Goal: Task Accomplishment & Management: Complete application form

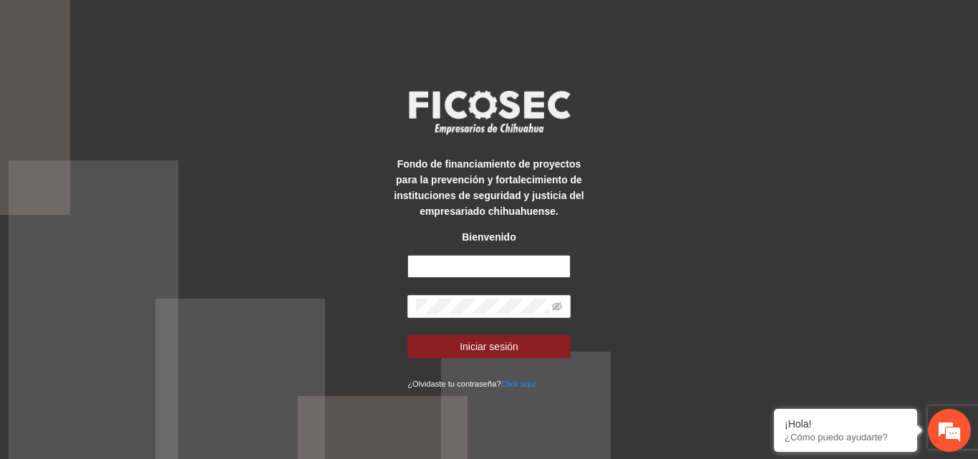
click at [461, 266] on input "text" at bounding box center [488, 266] width 163 height 23
type input "**********"
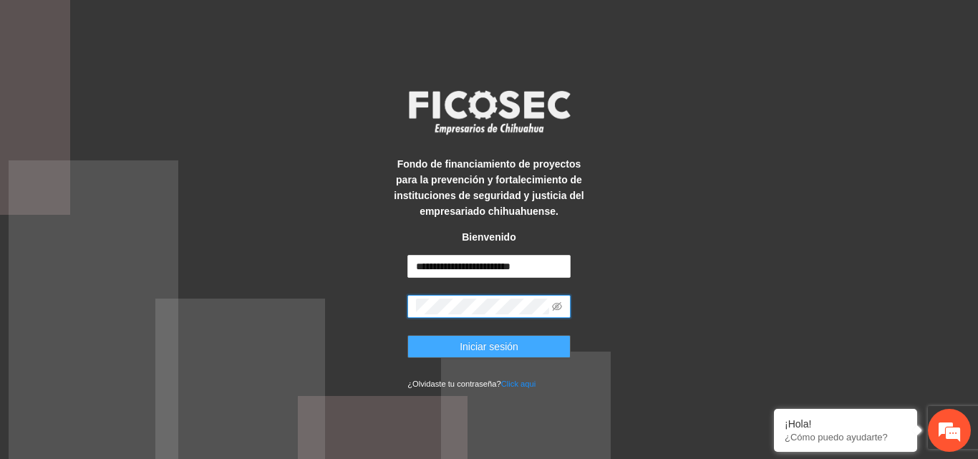
click at [494, 349] on span "Iniciar sesión" at bounding box center [489, 347] width 59 height 16
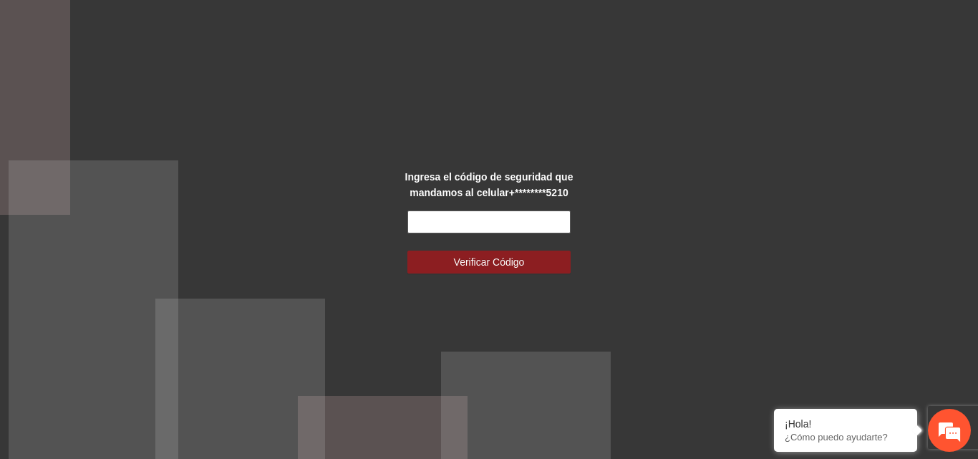
click at [464, 222] on input "text" at bounding box center [488, 221] width 163 height 23
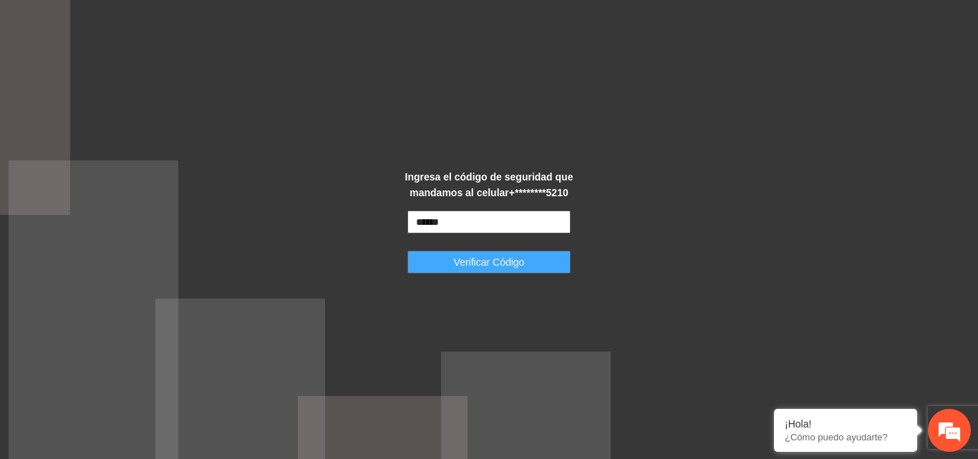
type input "******"
click at [475, 266] on span "Verificar Código" at bounding box center [489, 262] width 71 height 16
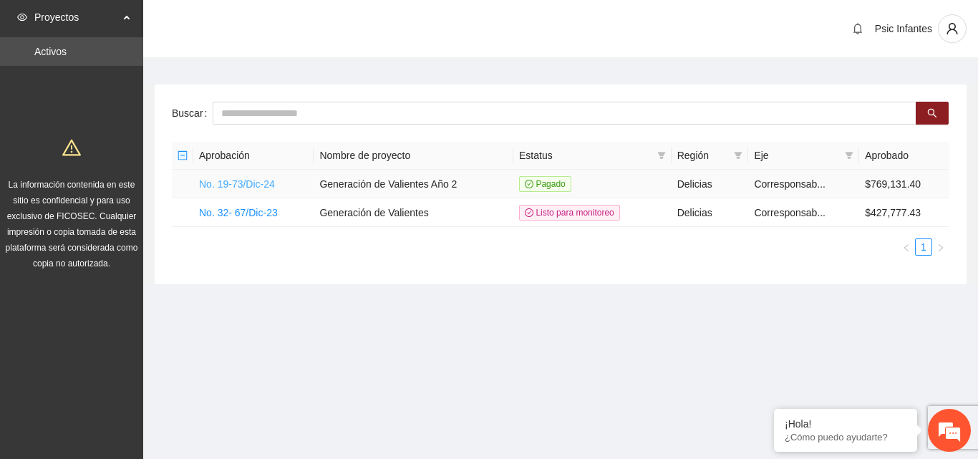
click at [250, 185] on link "No. 19-73/Dic-24" at bounding box center [237, 183] width 76 height 11
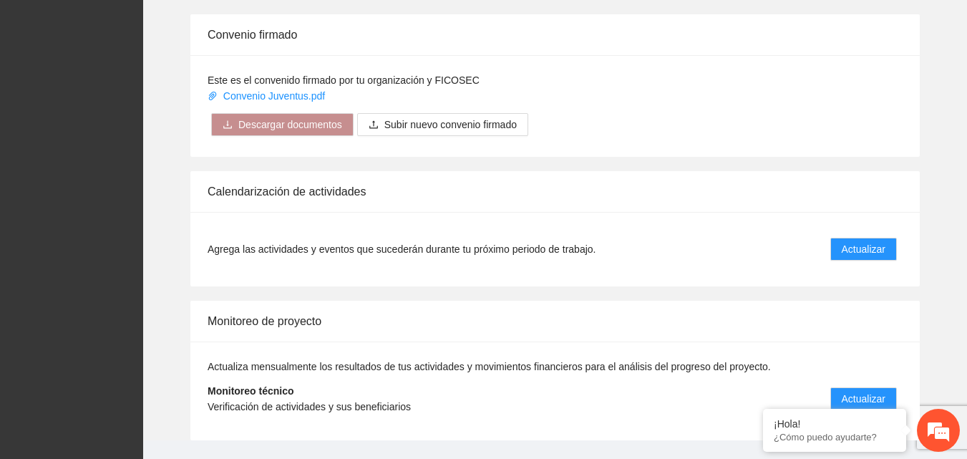
scroll to position [1148, 0]
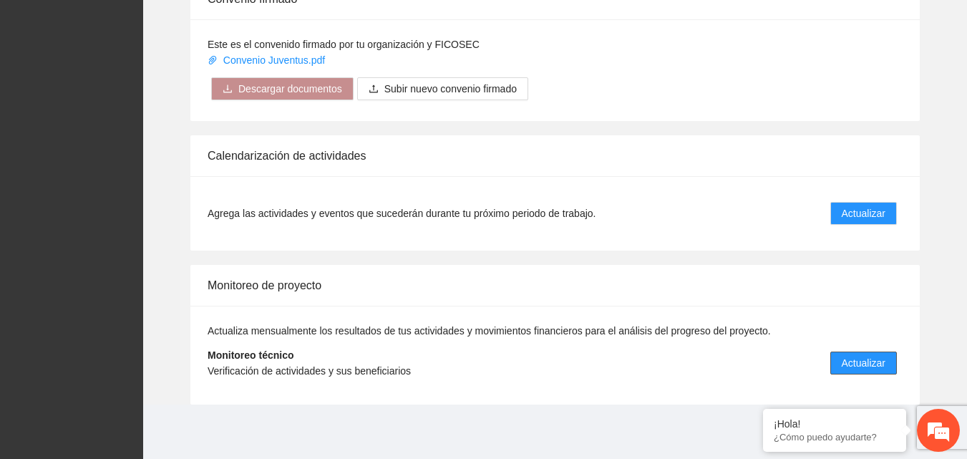
click at [866, 359] on span "Actualizar" at bounding box center [864, 363] width 44 height 16
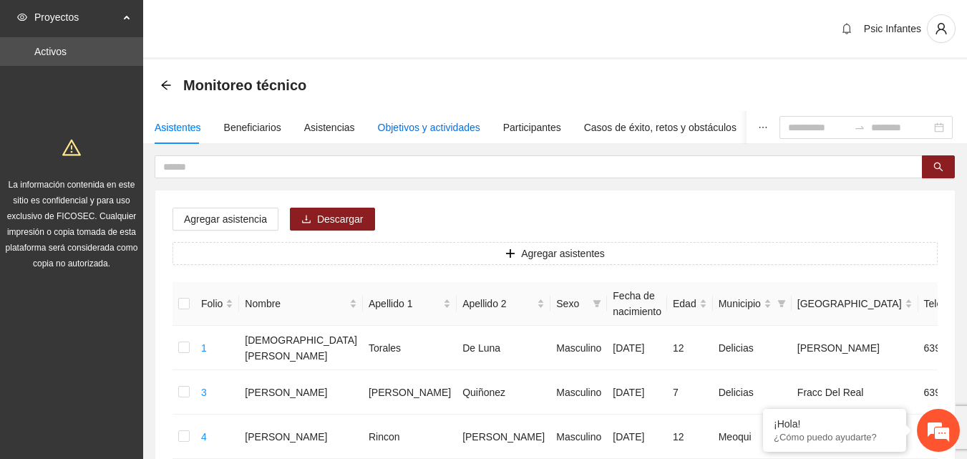
click at [399, 131] on div "Objetivos y actividades" at bounding box center [429, 128] width 102 height 16
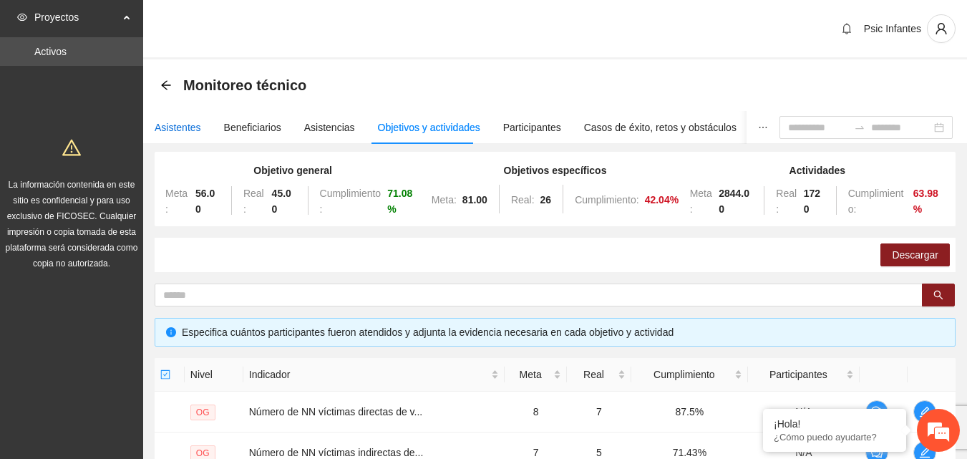
click at [190, 131] on div "Asistentes" at bounding box center [178, 128] width 47 height 16
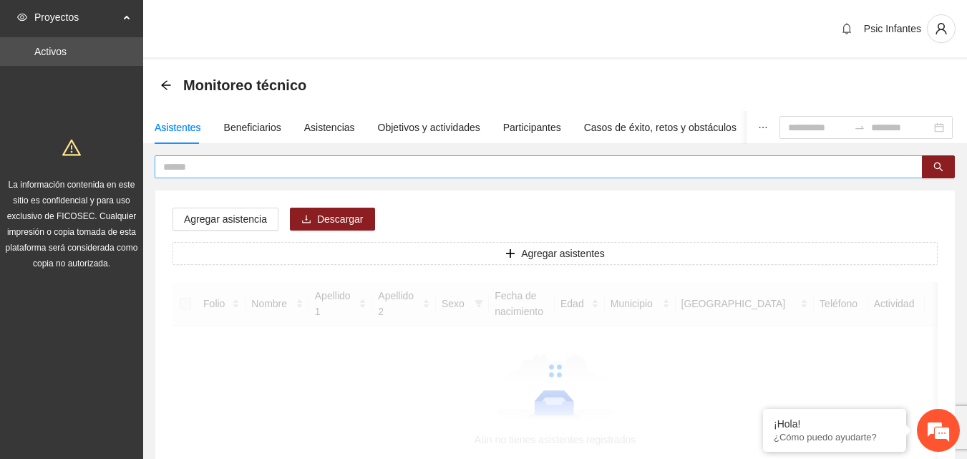
click at [261, 168] on input "text" at bounding box center [533, 167] width 740 height 16
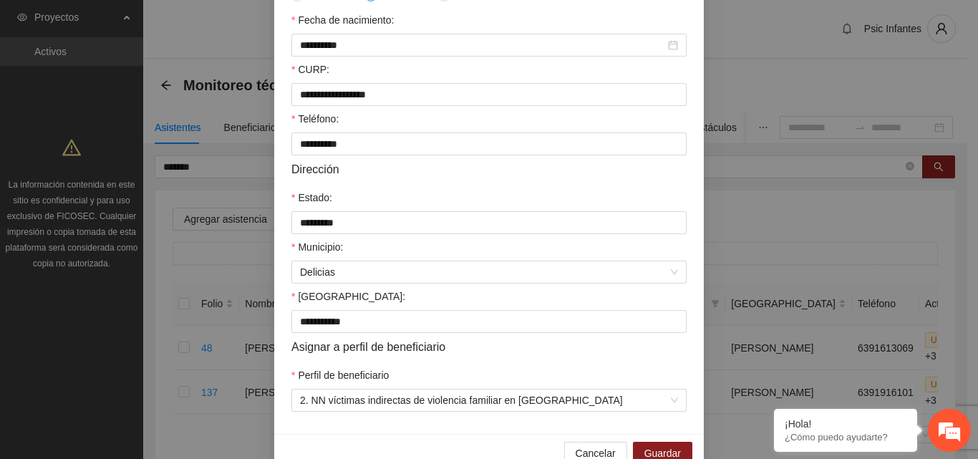
scroll to position [373, 0]
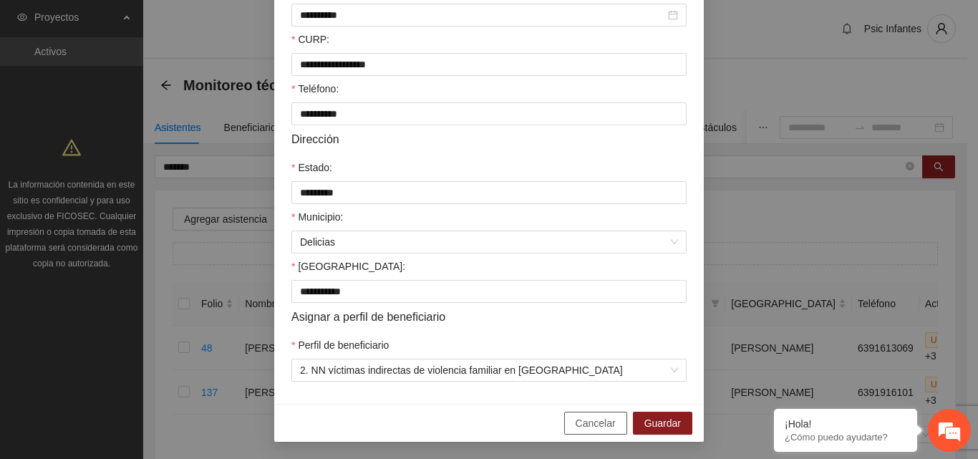
click at [608, 423] on span "Cancelar" at bounding box center [596, 423] width 40 height 16
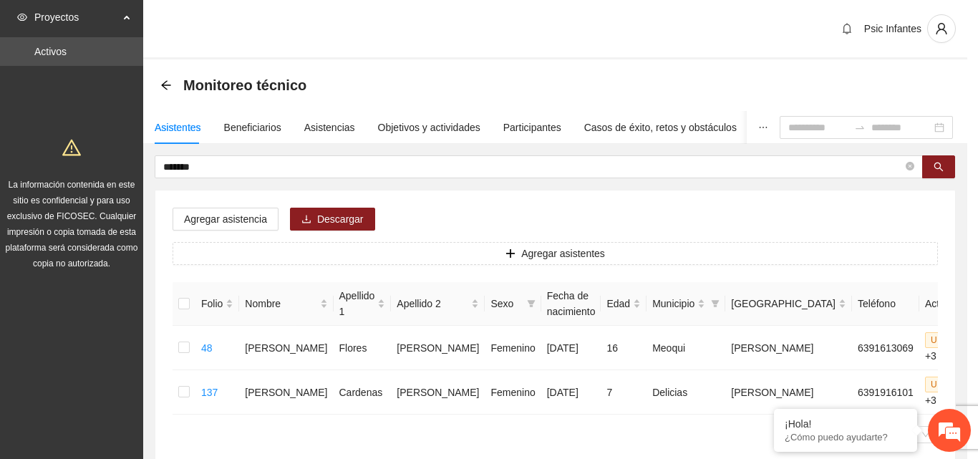
scroll to position [301, 0]
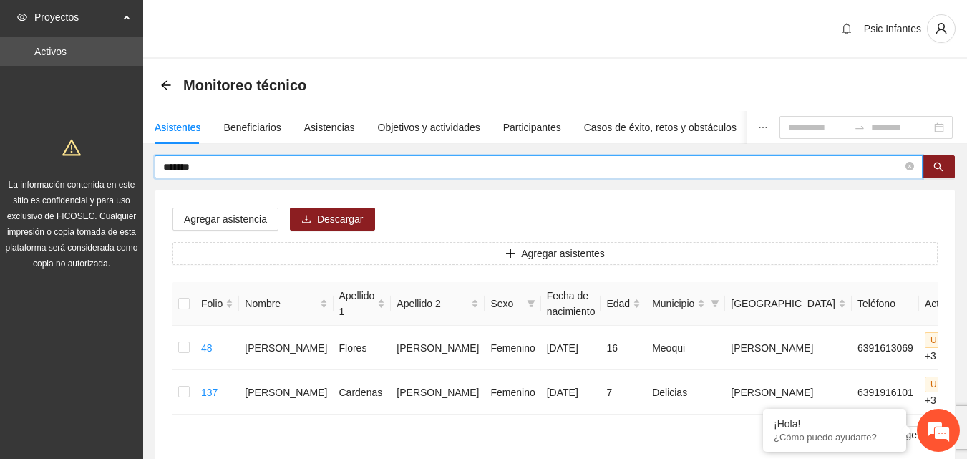
drag, startPoint x: 220, startPoint y: 169, endPoint x: 118, endPoint y: 176, distance: 101.9
click at [118, 176] on section "Proyectos Activos La información contenida en este sitio es confidencial y para…" at bounding box center [483, 279] width 967 height 558
type input "*******"
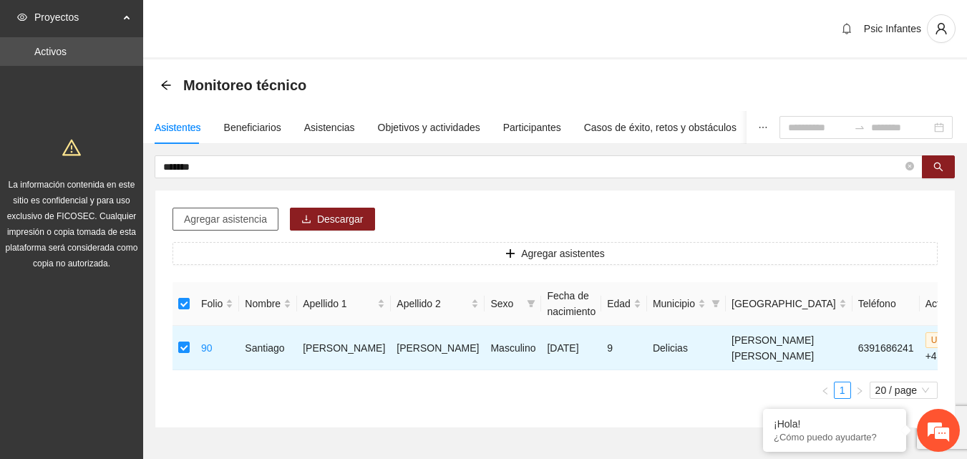
click at [241, 218] on span "Agregar asistencia" at bounding box center [225, 219] width 83 height 16
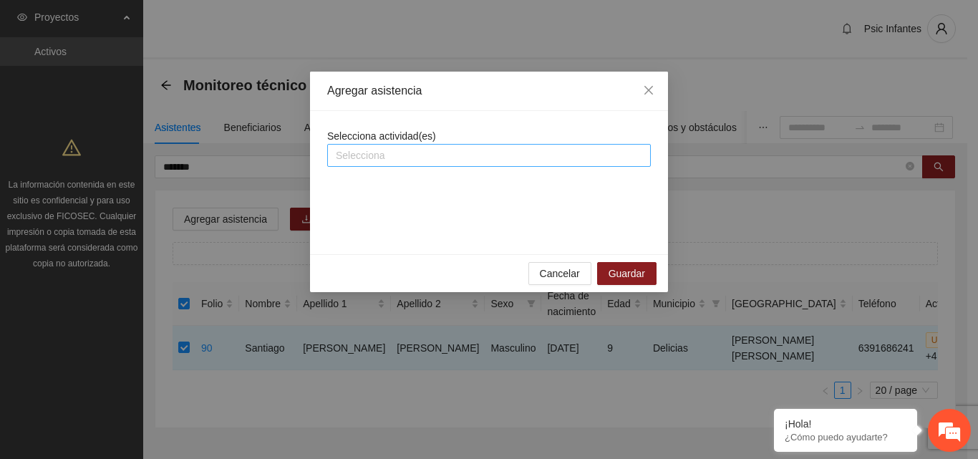
click at [395, 156] on div at bounding box center [489, 155] width 316 height 17
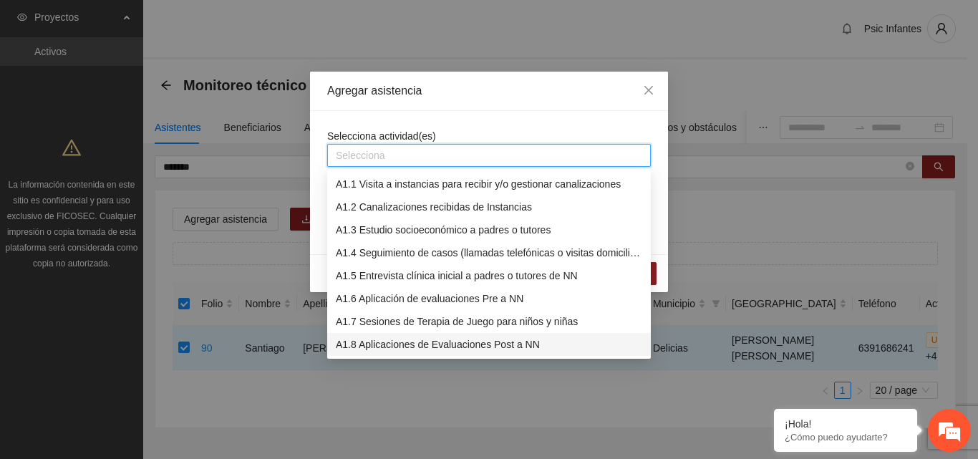
click at [376, 341] on div "A1.8 Aplicaciones de Evaluaciones Post a NN" at bounding box center [489, 344] width 306 height 16
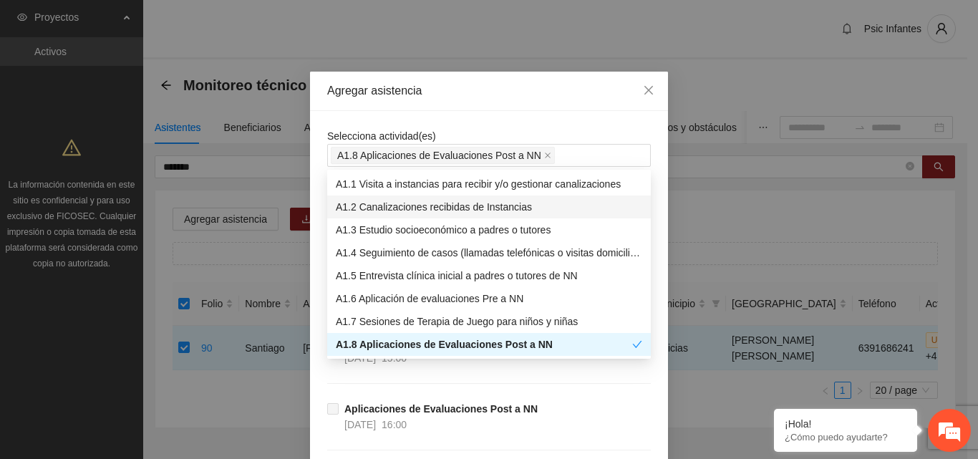
click at [494, 97] on div "Agregar asistencia" at bounding box center [489, 91] width 324 height 16
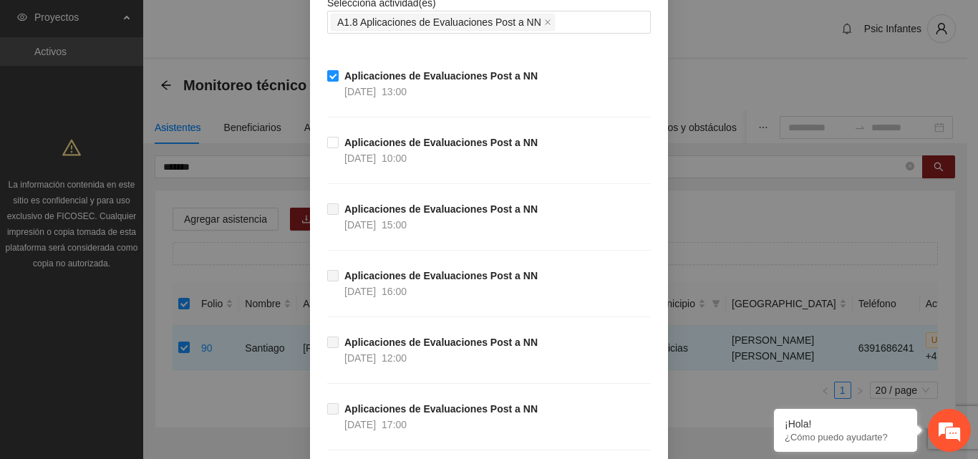
scroll to position [316, 0]
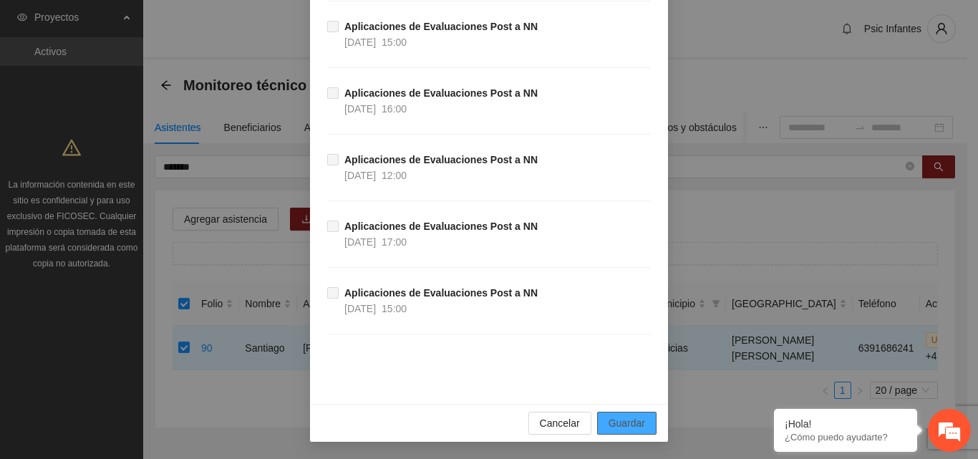
click at [624, 431] on button "Guardar" at bounding box center [626, 423] width 59 height 23
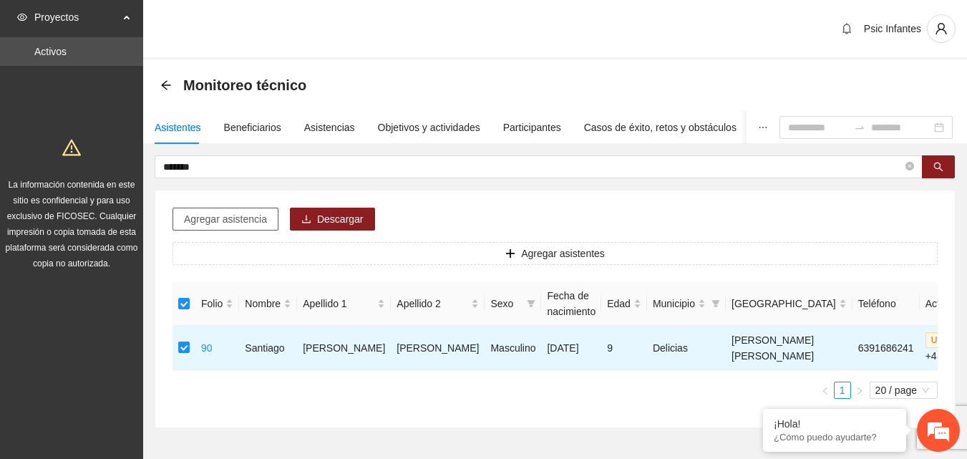
click at [218, 221] on span "Agregar asistencia" at bounding box center [225, 219] width 83 height 16
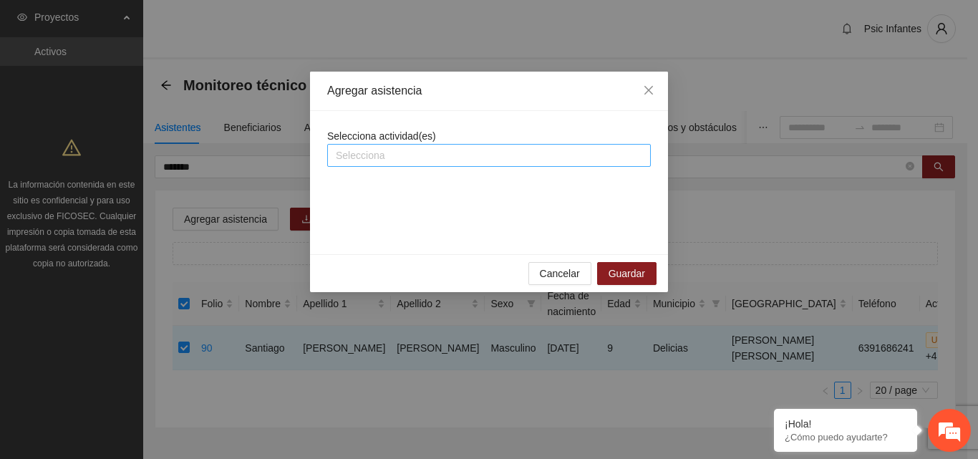
click at [366, 160] on div at bounding box center [489, 155] width 316 height 17
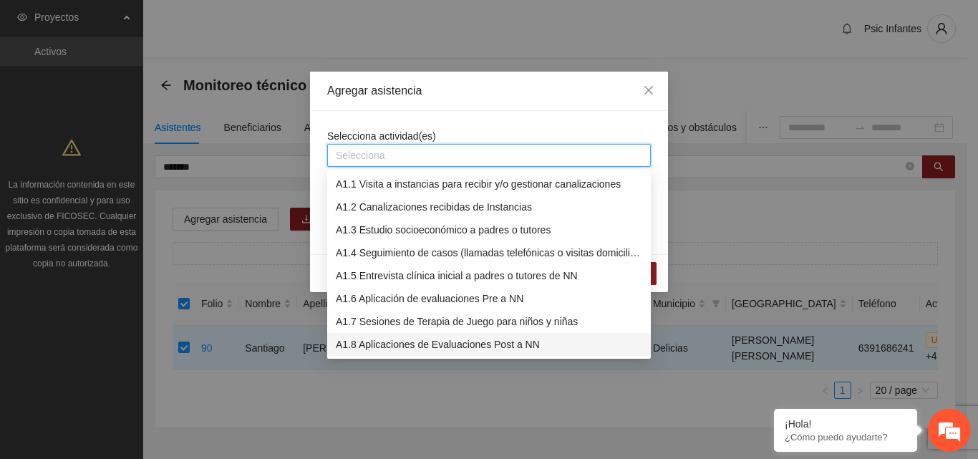
click at [372, 344] on div "A1.8 Aplicaciones de Evaluaciones Post a NN" at bounding box center [489, 344] width 306 height 16
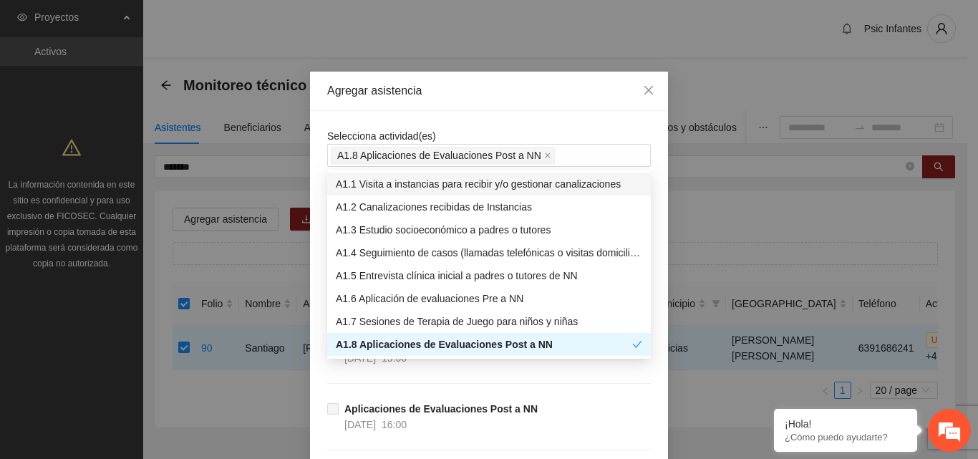
click at [484, 122] on div "Selecciona actividad(es) A1.8 Aplicaciones de Evaluaciones Post a NN Aplicacion…" at bounding box center [489, 415] width 358 height 609
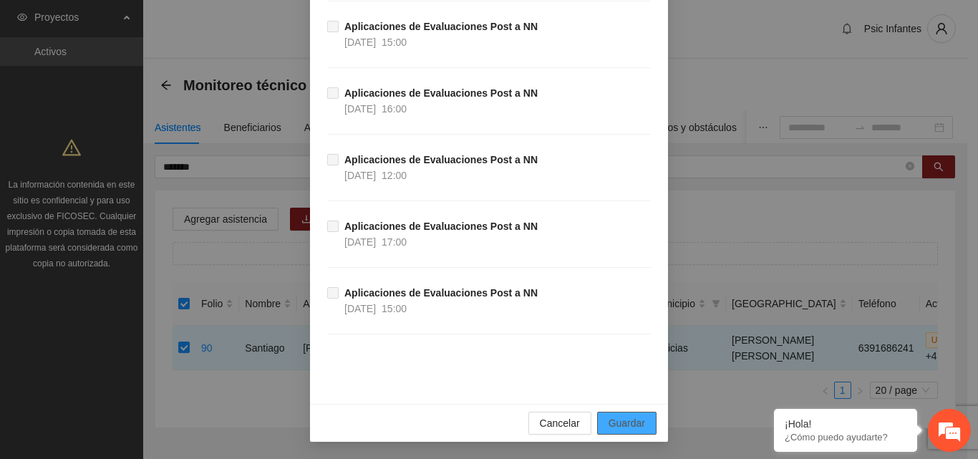
click at [637, 425] on span "Guardar" at bounding box center [627, 423] width 37 height 16
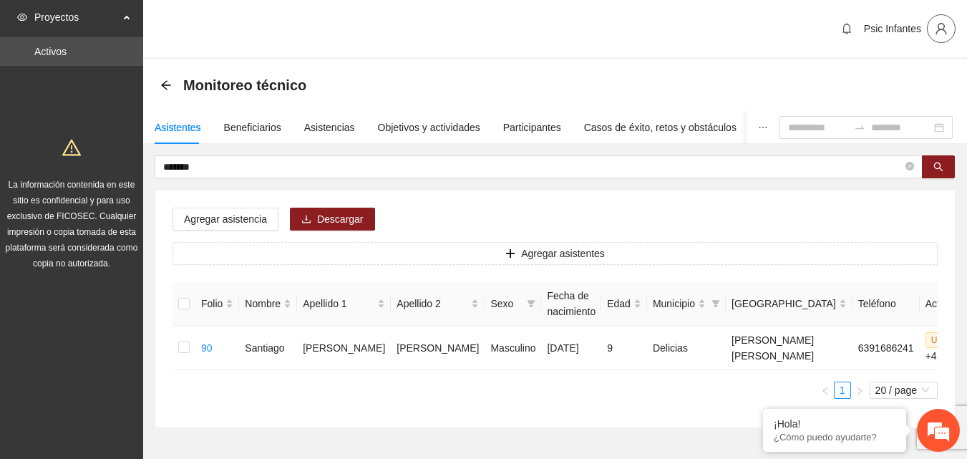
click at [938, 24] on icon "user" at bounding box center [941, 28] width 13 height 13
click at [893, 87] on span "Cerrar sesión" at bounding box center [904, 83] width 90 height 16
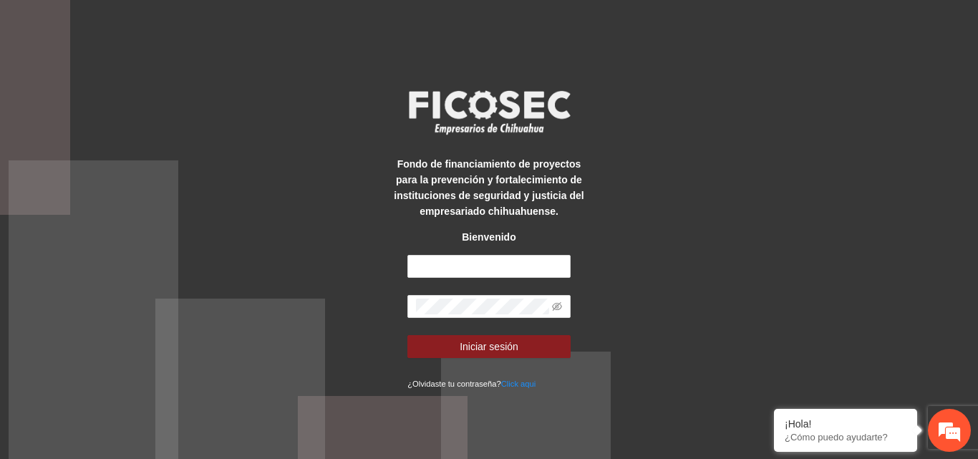
click at [737, 277] on div "Fondo de financiamiento de proyectos para la prevención y fortalecimiento de in…" at bounding box center [489, 229] width 978 height 459
click at [468, 265] on input "text" at bounding box center [488, 266] width 163 height 23
type input "**********"
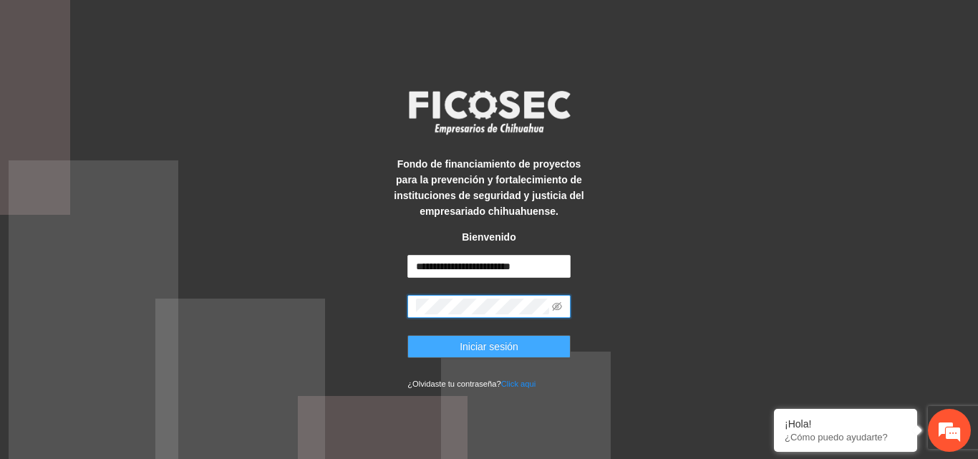
click at [503, 351] on span "Iniciar sesión" at bounding box center [489, 347] width 59 height 16
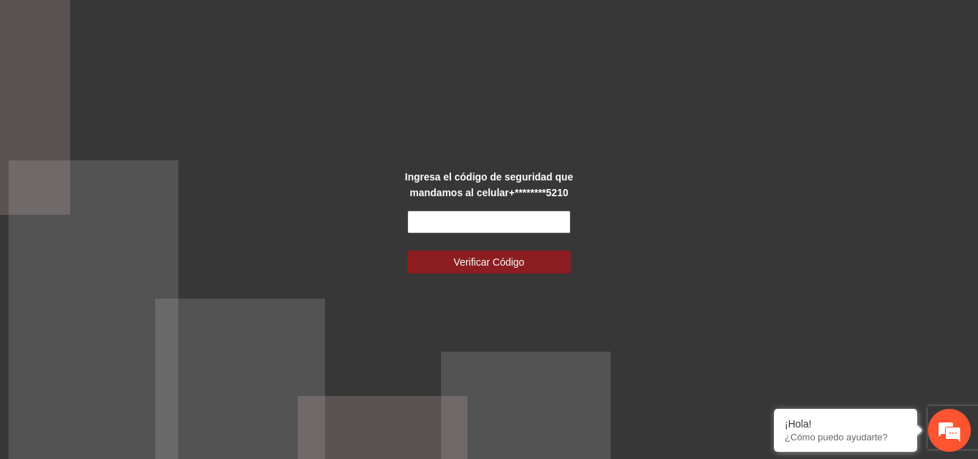
click at [445, 223] on input "text" at bounding box center [488, 221] width 163 height 23
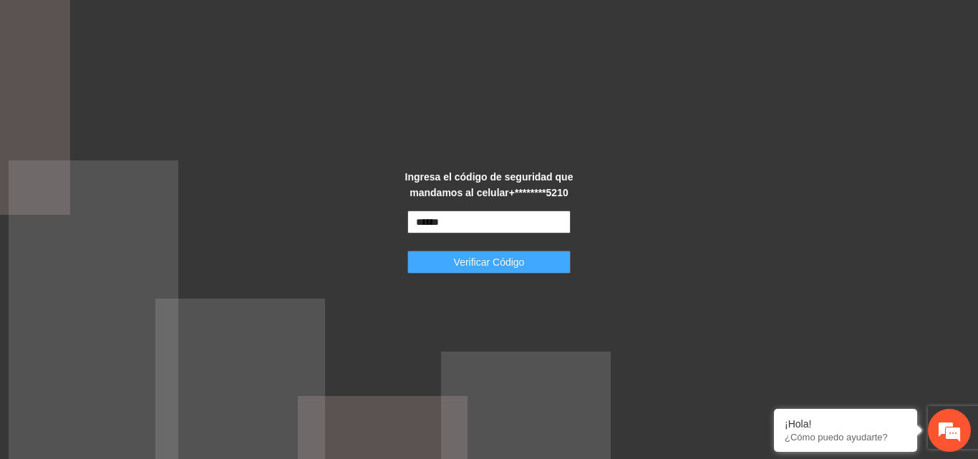
type input "******"
click at [504, 262] on span "Verificar Código" at bounding box center [489, 262] width 71 height 16
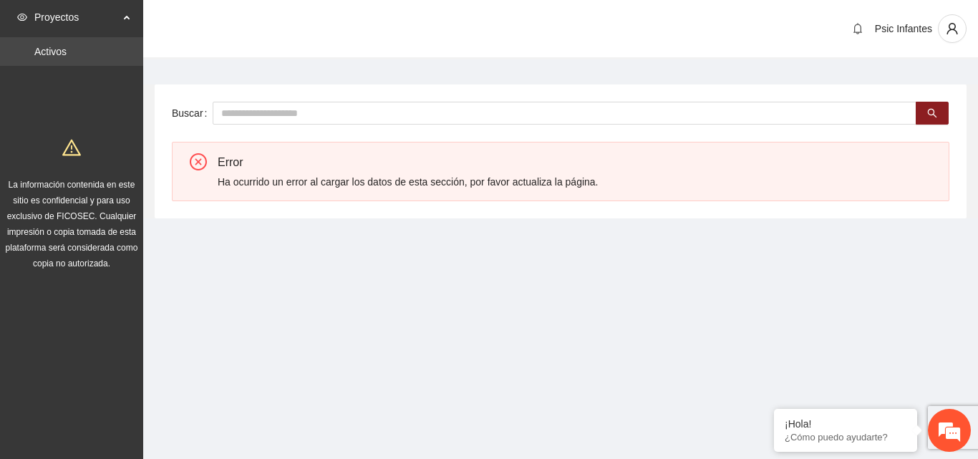
click at [52, 51] on link "Activos" at bounding box center [50, 51] width 32 height 11
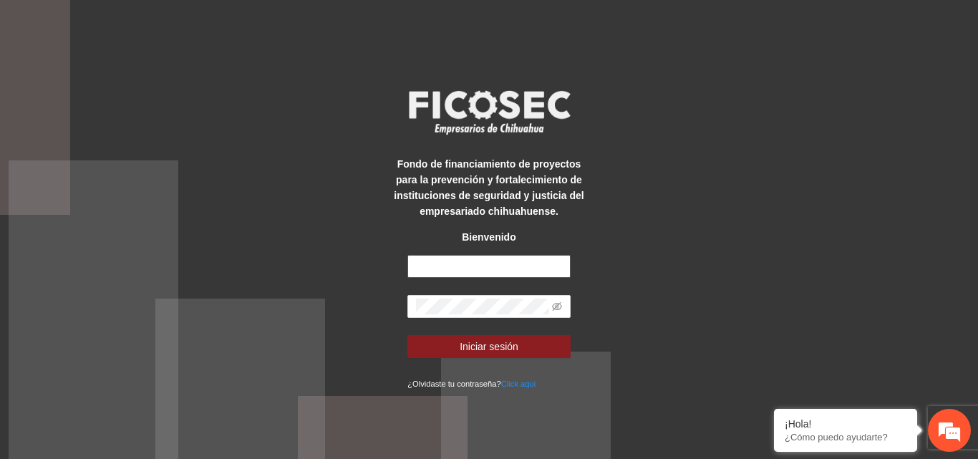
click at [461, 257] on input "text" at bounding box center [488, 266] width 163 height 23
type input "**********"
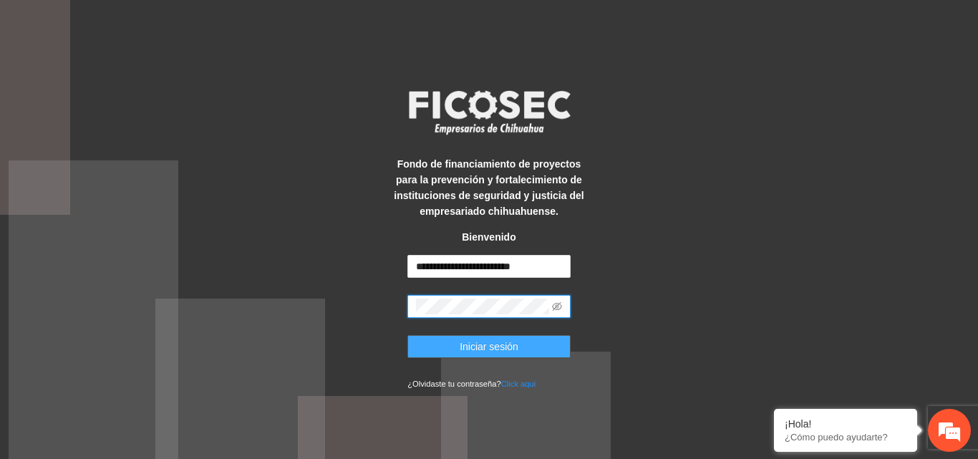
click at [505, 352] on span "Iniciar sesión" at bounding box center [489, 347] width 59 height 16
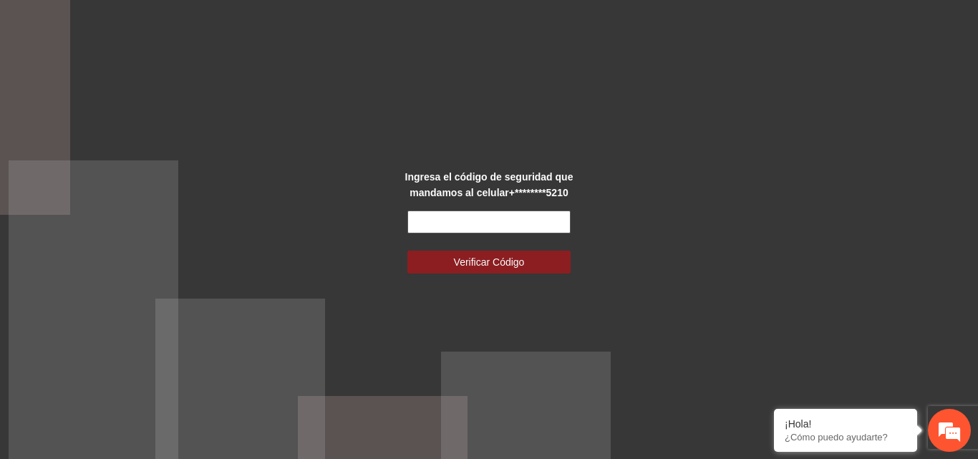
click at [435, 212] on input "text" at bounding box center [488, 221] width 163 height 23
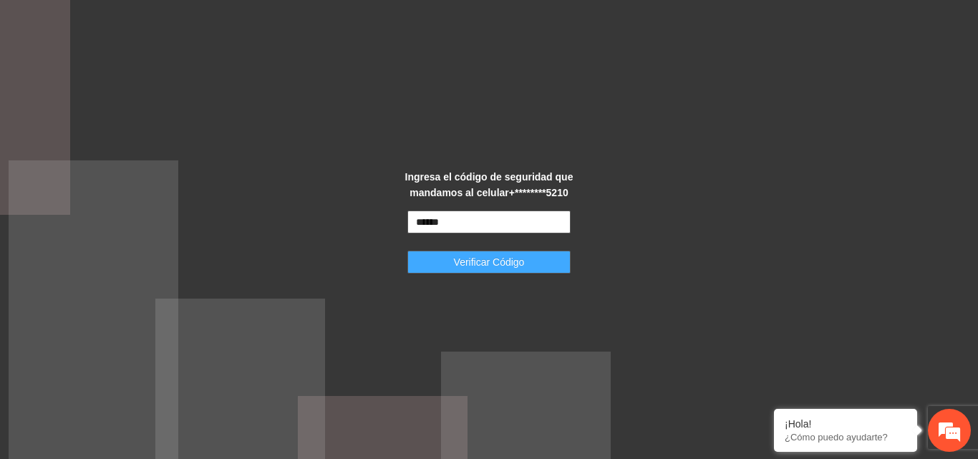
type input "******"
click at [484, 256] on span "Verificar Código" at bounding box center [489, 262] width 71 height 16
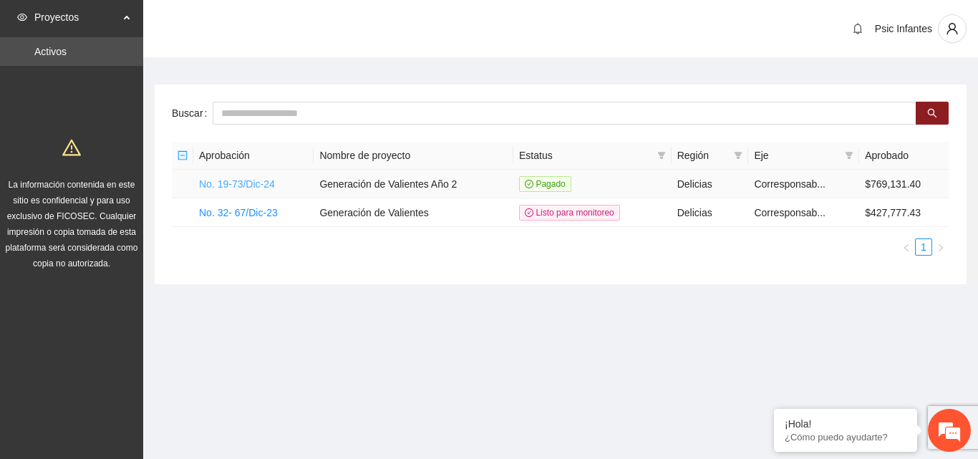
click at [261, 186] on link "No. 19-73/Dic-24" at bounding box center [237, 183] width 76 height 11
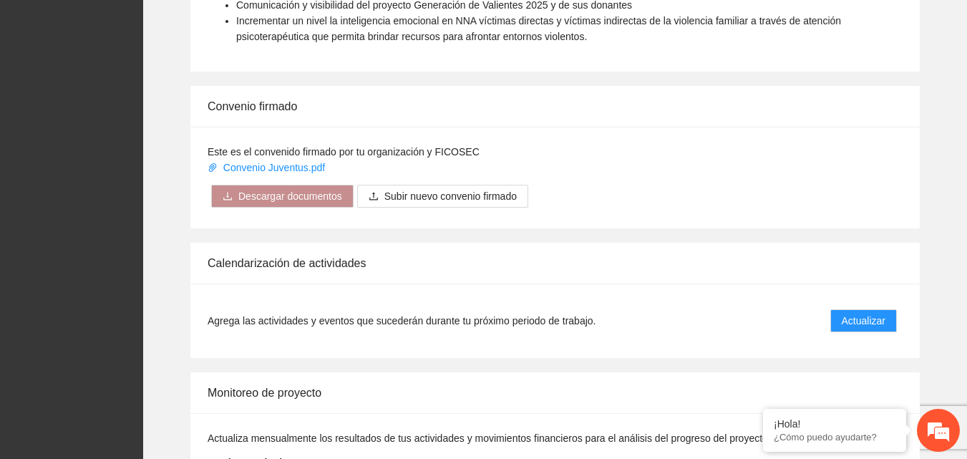
scroll to position [1145, 0]
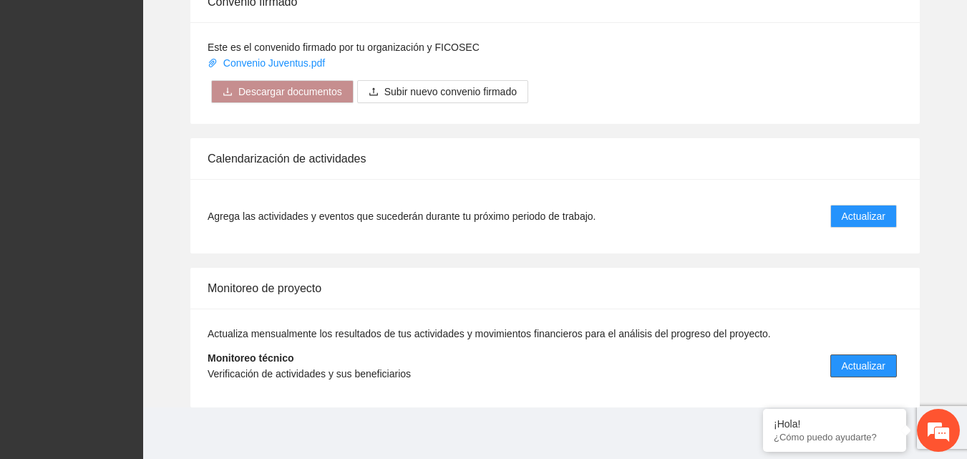
click at [857, 367] on span "Actualizar" at bounding box center [864, 366] width 44 height 16
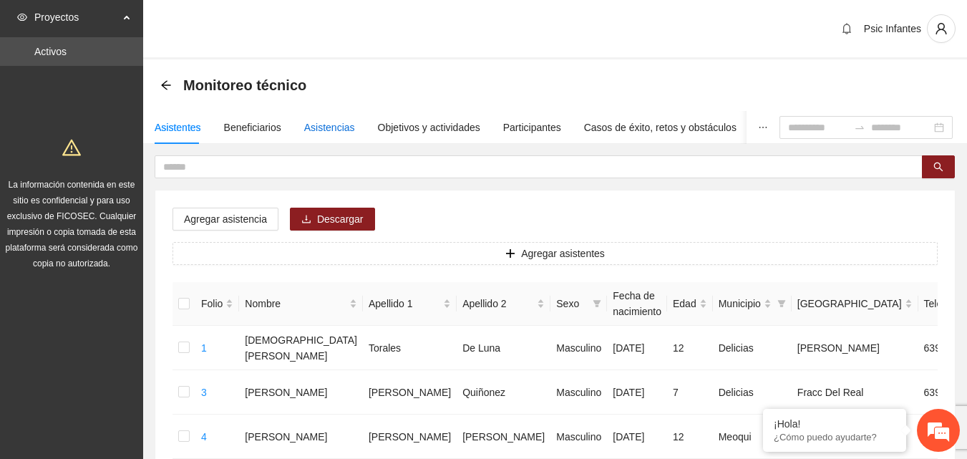
click at [327, 122] on div "Asistencias" at bounding box center [329, 128] width 51 height 16
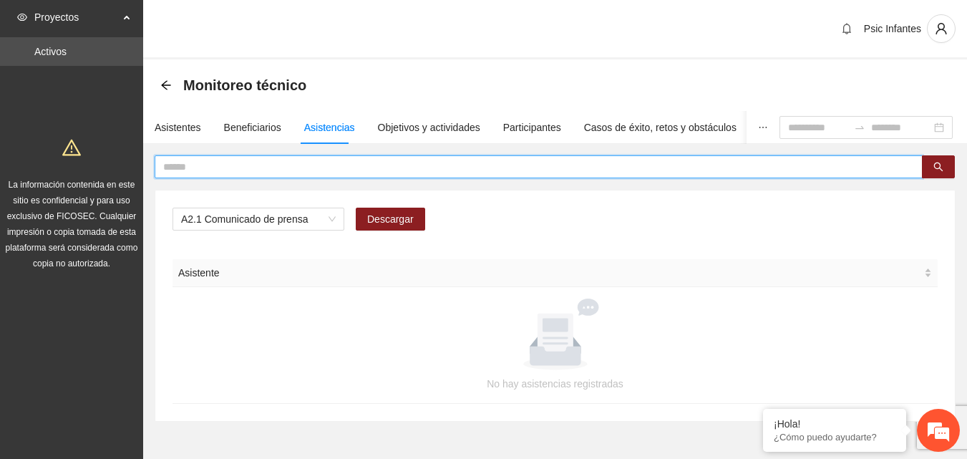
click at [278, 159] on input "text" at bounding box center [533, 167] width 740 height 16
click at [322, 221] on span "A2.1 Comunicado de prensa" at bounding box center [258, 218] width 155 height 21
type input "********"
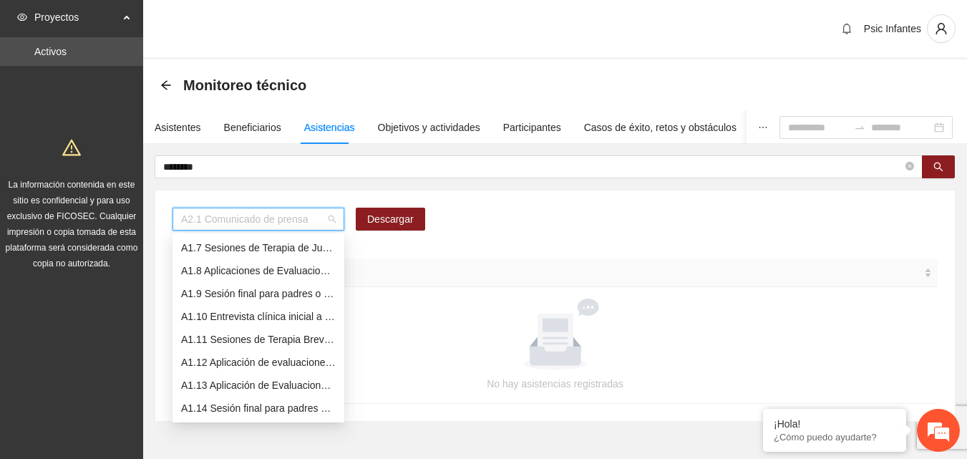
scroll to position [115, 0]
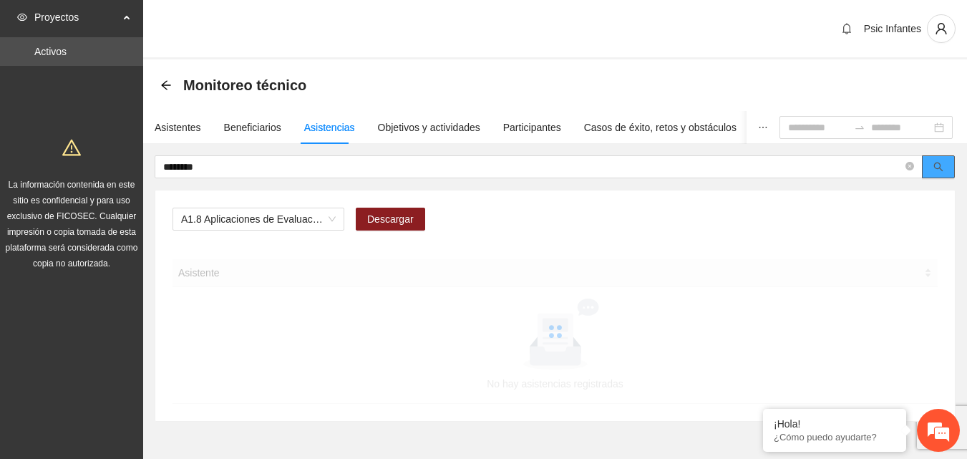
click at [940, 163] on icon "search" at bounding box center [939, 167] width 10 height 10
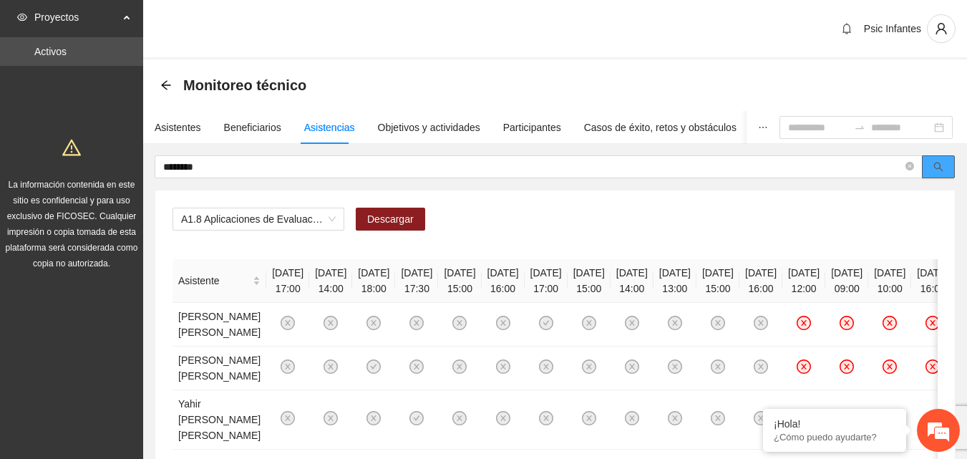
click at [940, 163] on icon "search" at bounding box center [939, 167] width 10 height 10
click at [172, 130] on div "Asistentes" at bounding box center [178, 128] width 47 height 16
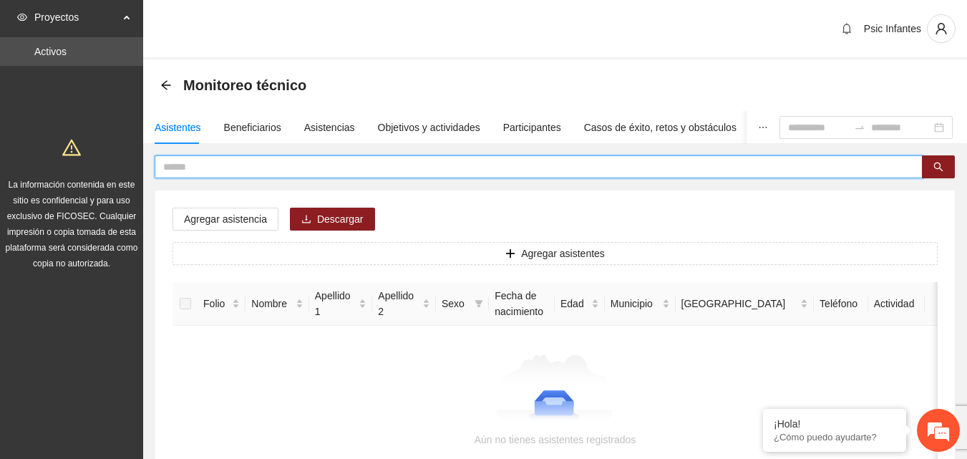
click at [217, 165] on input "text" at bounding box center [533, 167] width 740 height 16
click at [947, 169] on button "button" at bounding box center [938, 166] width 33 height 23
type input "**********"
click at [947, 169] on button "button" at bounding box center [938, 166] width 33 height 23
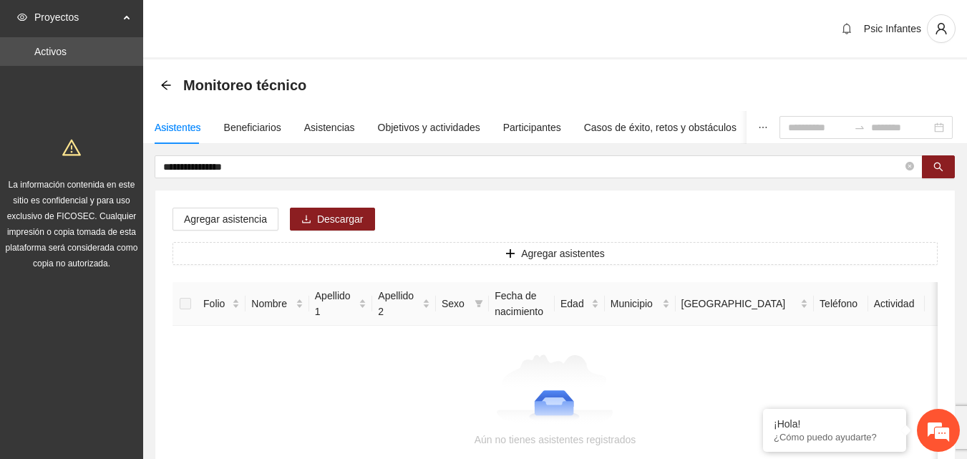
click at [159, 78] on div "Monitoreo técnico" at bounding box center [555, 85] width 824 height 52
click at [165, 82] on icon "arrow-left" at bounding box center [165, 84] width 9 height 9
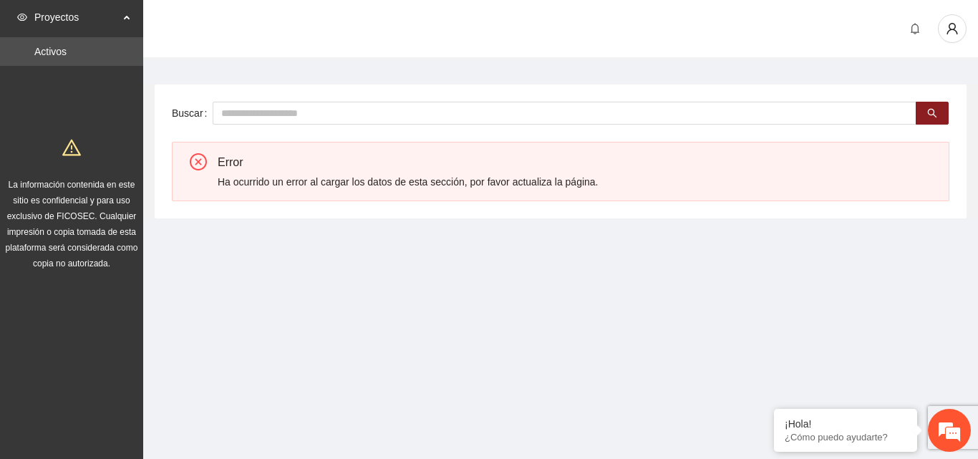
click at [131, 19] on div "Proyectos" at bounding box center [71, 17] width 143 height 29
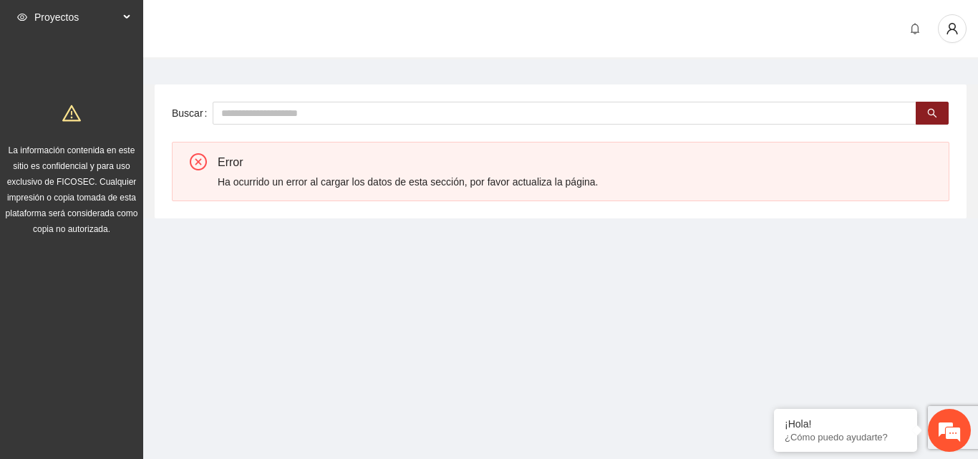
click at [132, 16] on div "Proyectos" at bounding box center [71, 17] width 143 height 29
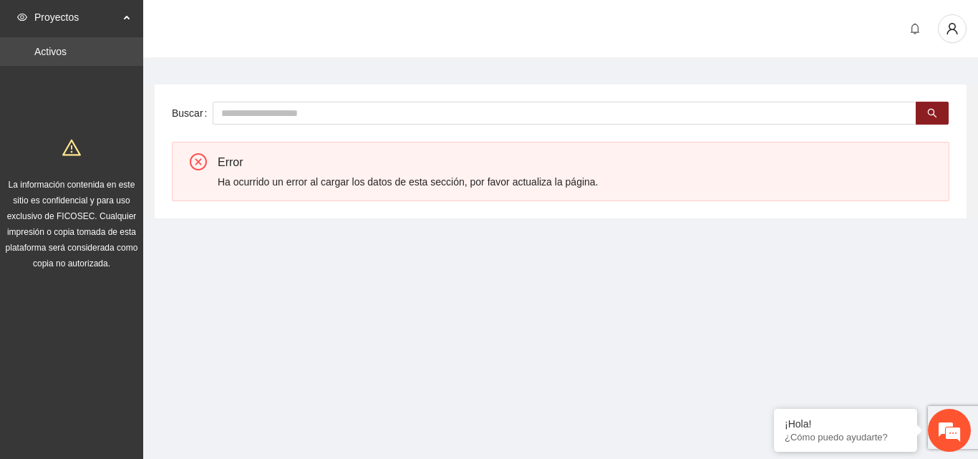
click at [67, 52] on link "Activos" at bounding box center [50, 51] width 32 height 11
click at [127, 16] on icon at bounding box center [128, 16] width 7 height 0
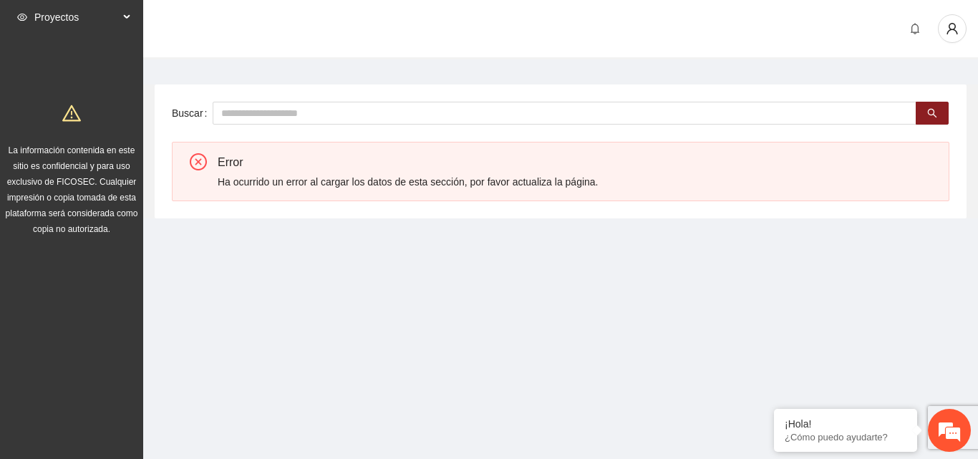
click at [127, 17] on icon at bounding box center [128, 17] width 7 height 0
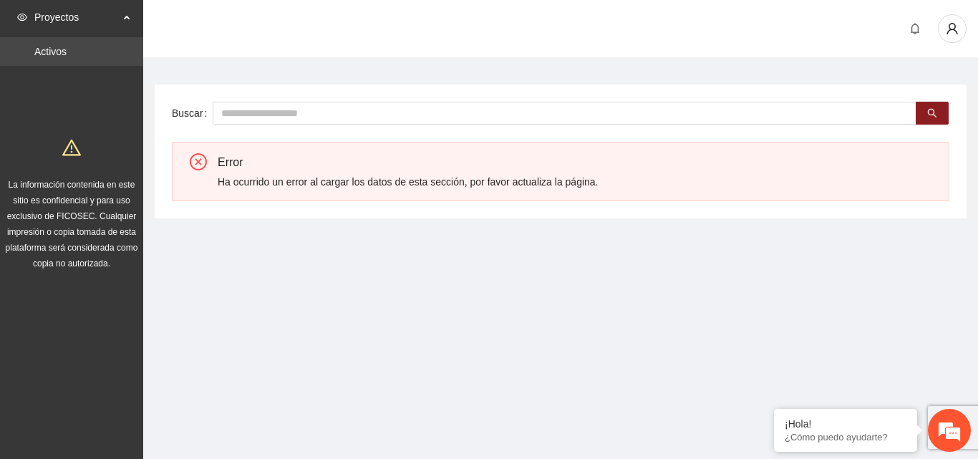
click at [67, 52] on link "Activos" at bounding box center [50, 51] width 32 height 11
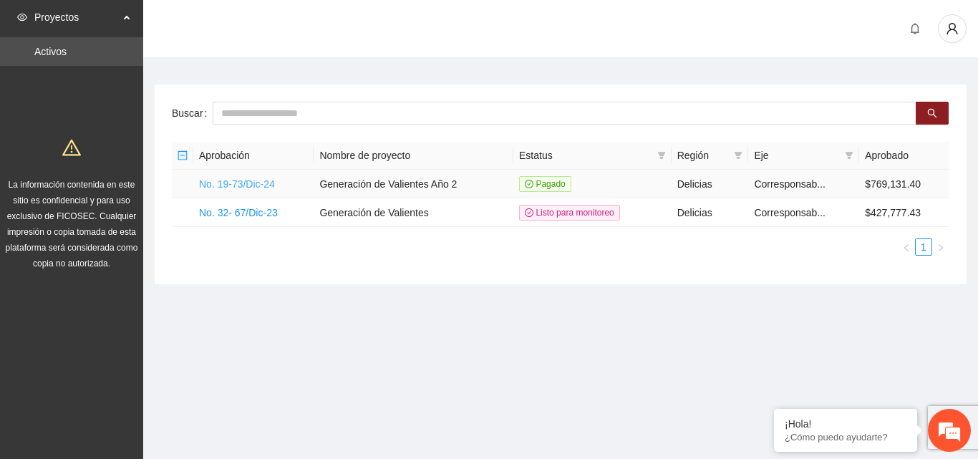
click at [233, 187] on link "No. 19-73/Dic-24" at bounding box center [237, 183] width 76 height 11
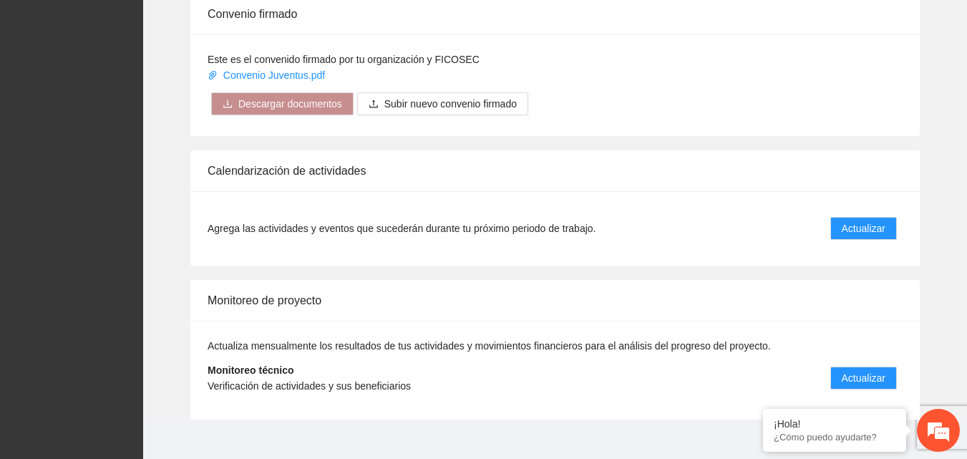
scroll to position [1148, 0]
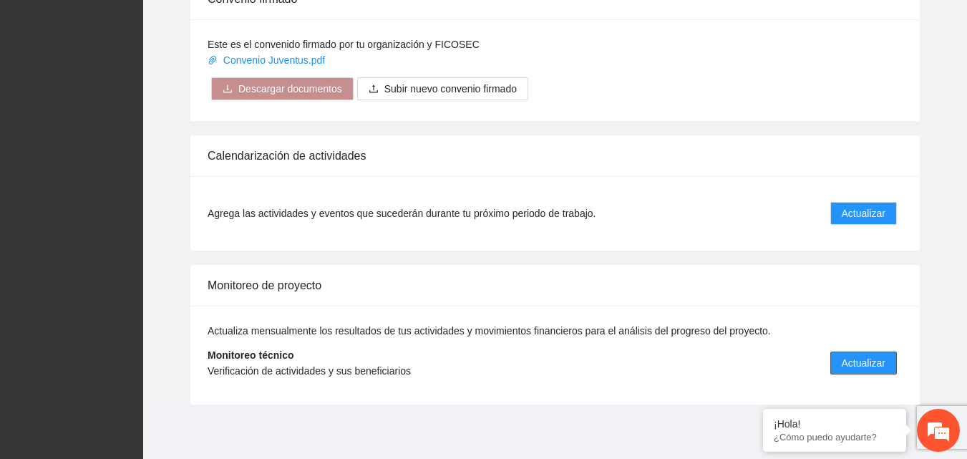
click at [870, 363] on span "Actualizar" at bounding box center [864, 363] width 44 height 16
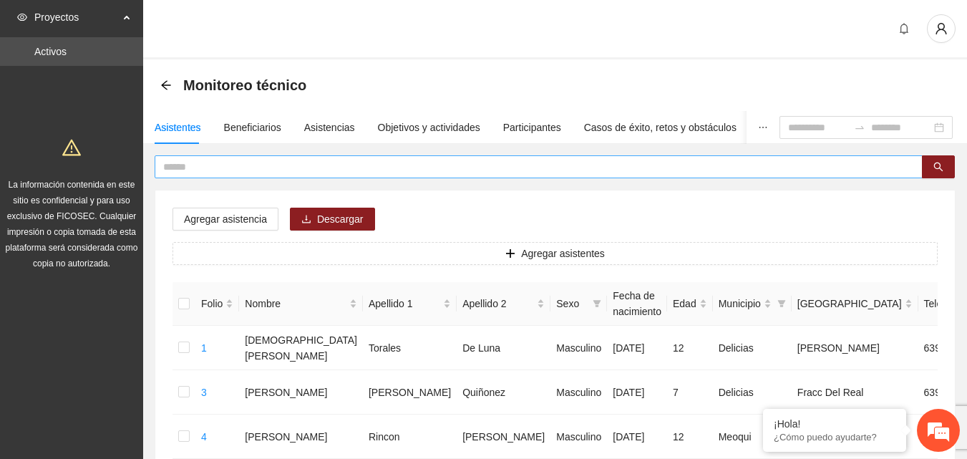
click at [243, 176] on span at bounding box center [539, 166] width 768 height 23
click at [241, 167] on input "text" at bounding box center [533, 167] width 740 height 16
type input "**********"
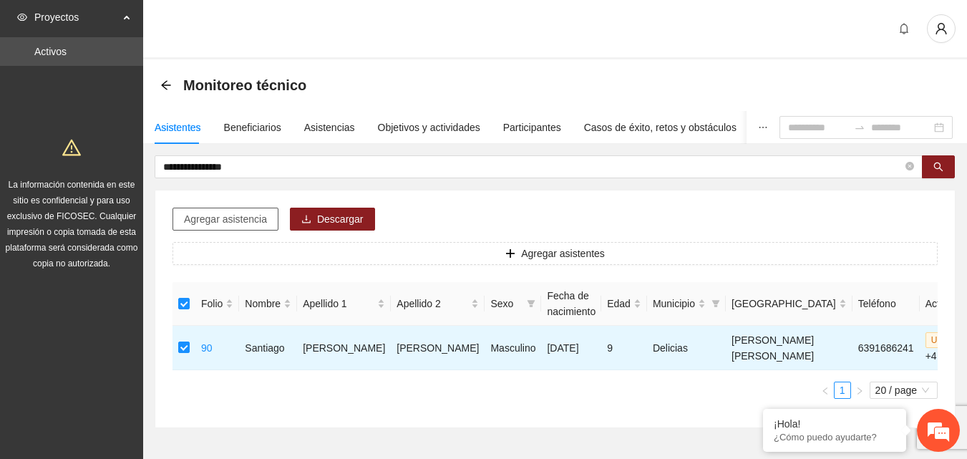
click at [203, 215] on span "Agregar asistencia" at bounding box center [225, 219] width 83 height 16
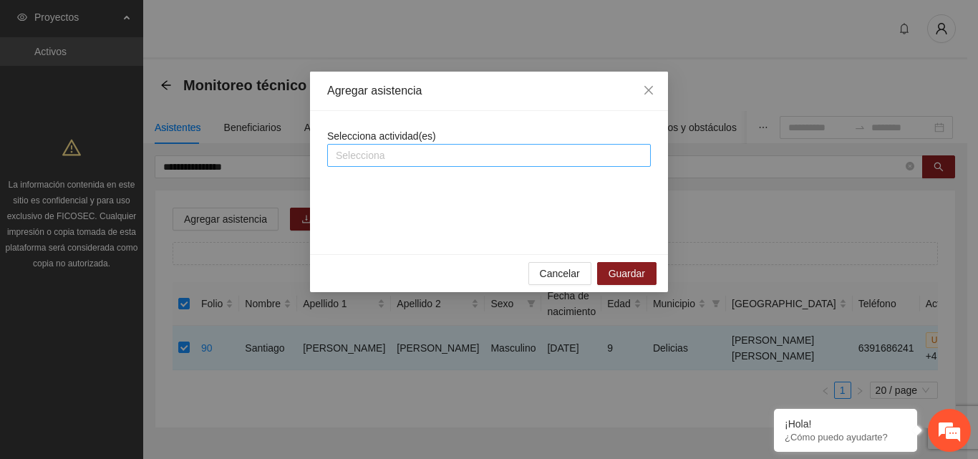
click at [444, 155] on div at bounding box center [489, 155] width 316 height 17
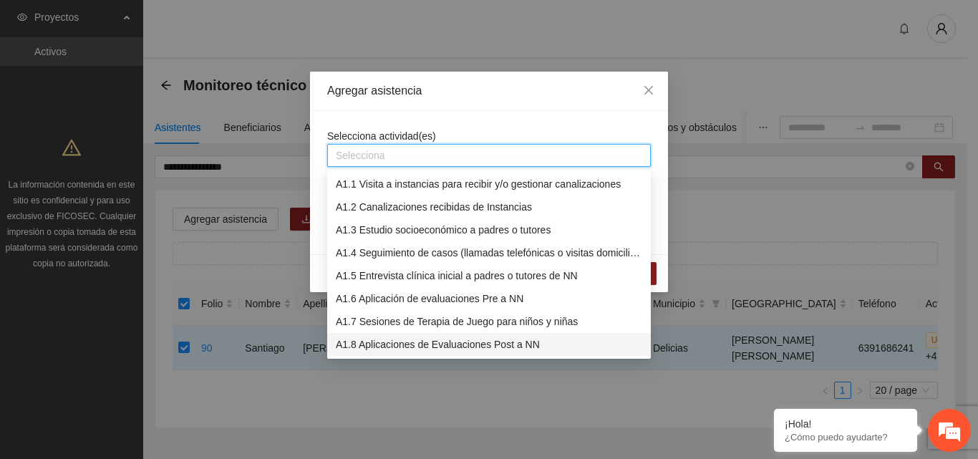
click at [415, 348] on div "A1.8 Aplicaciones de Evaluaciones Post a NN" at bounding box center [489, 344] width 306 height 16
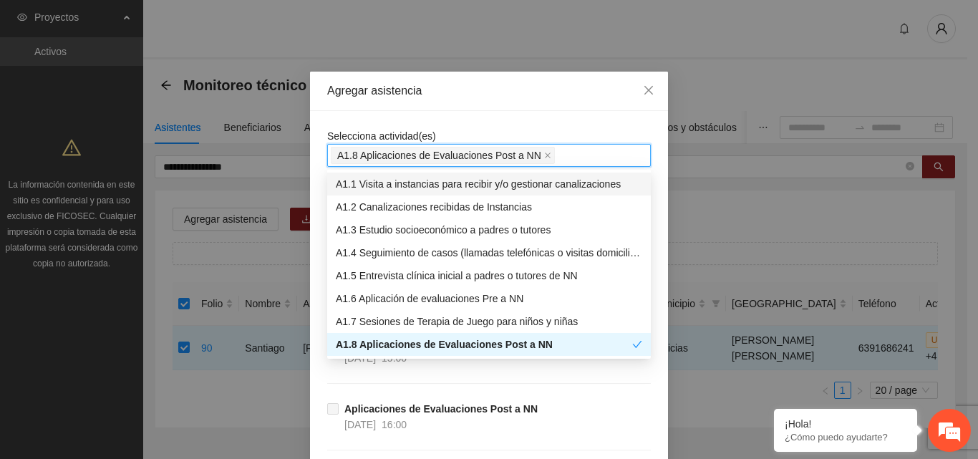
click at [523, 103] on div "Agregar asistencia" at bounding box center [489, 91] width 358 height 39
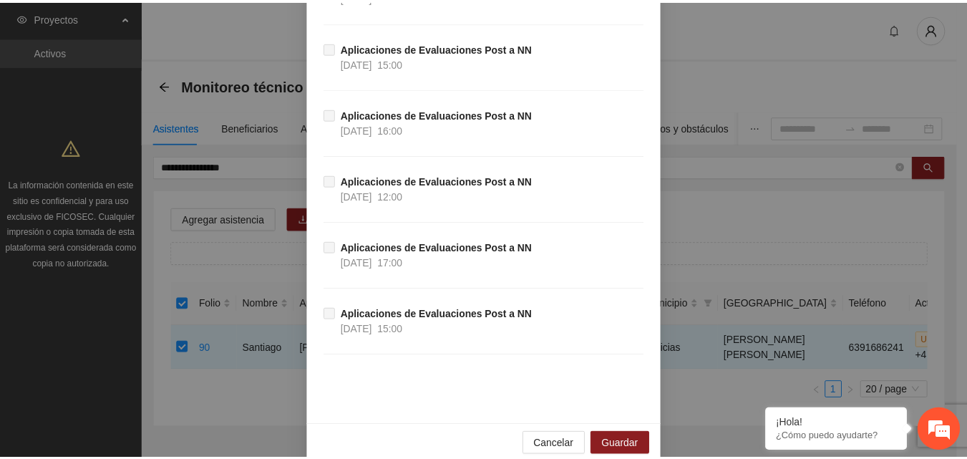
scroll to position [316, 0]
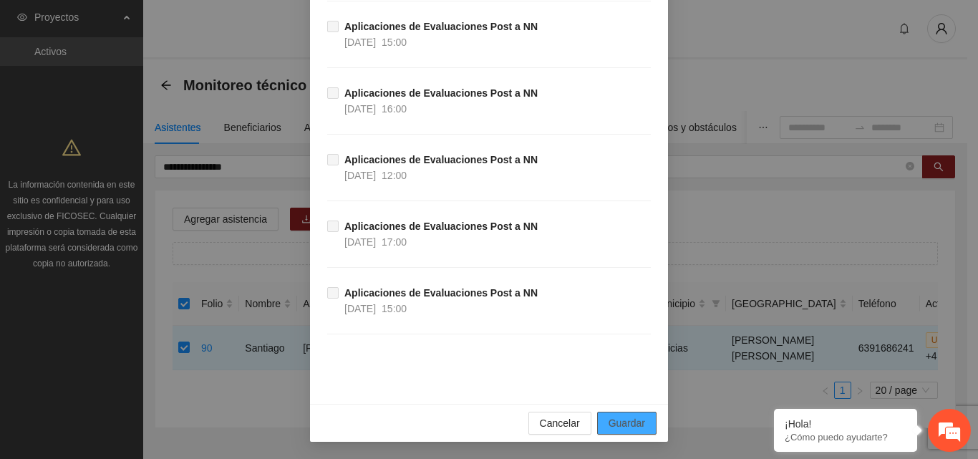
click at [622, 431] on button "Guardar" at bounding box center [626, 423] width 59 height 23
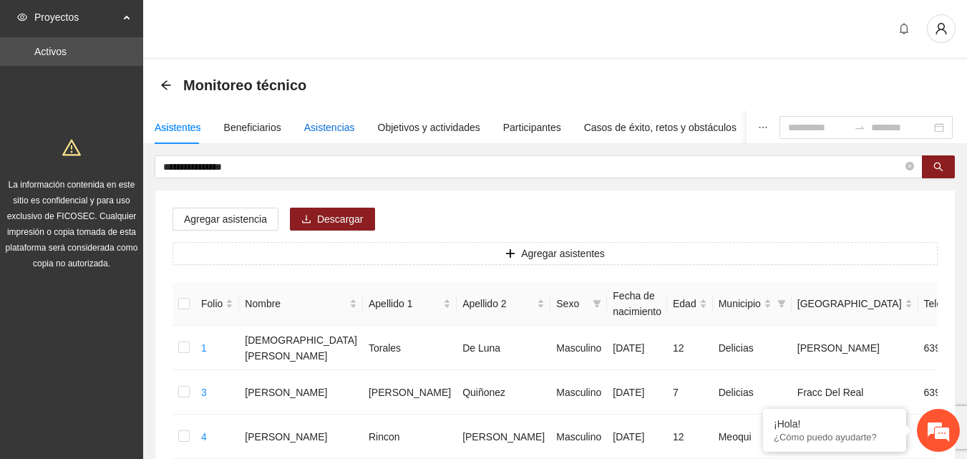
click at [323, 120] on div "Asistencias" at bounding box center [329, 128] width 51 height 16
